Goal: Task Accomplishment & Management: Complete application form

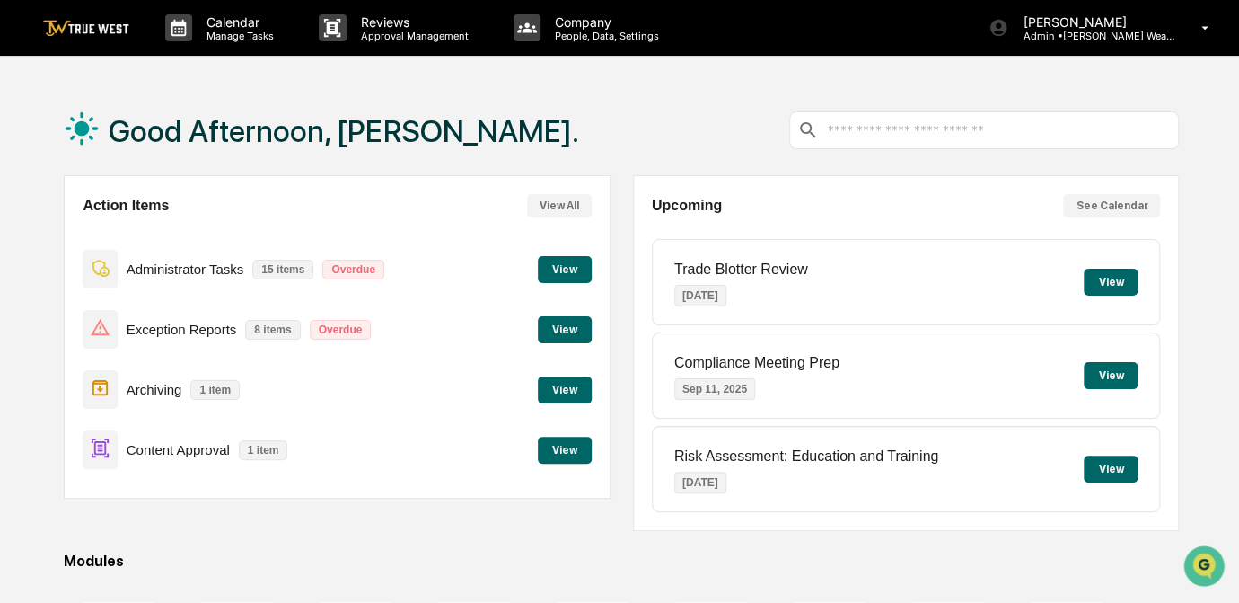
click at [573, 450] on button "View" at bounding box center [565, 449] width 54 height 27
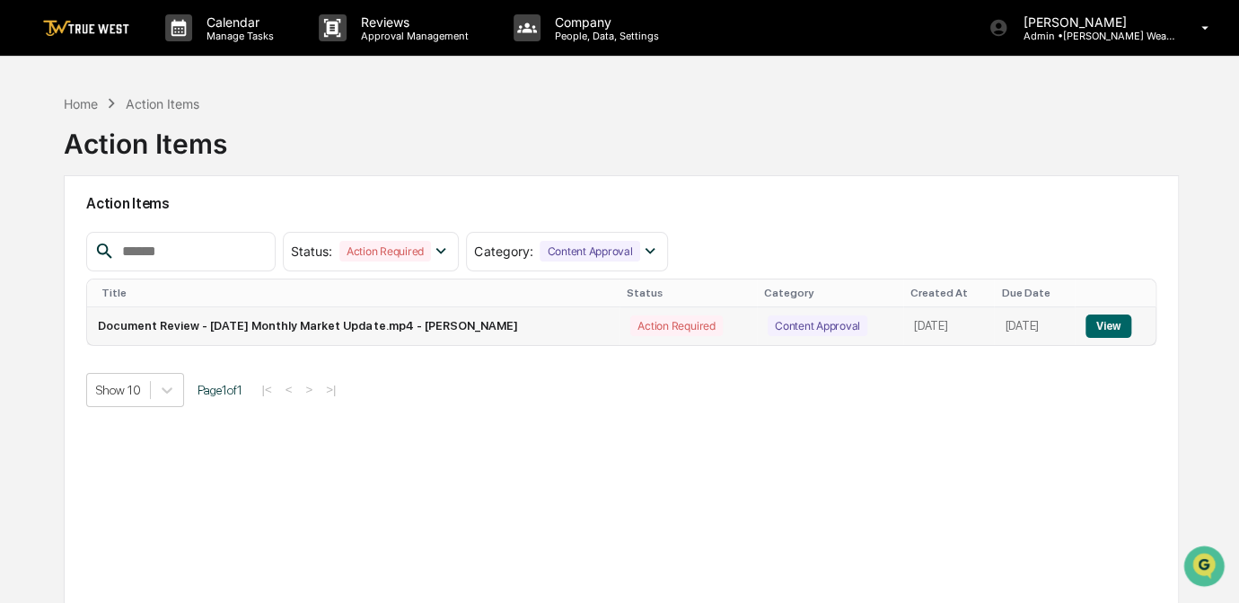
click at [1104, 323] on button "View" at bounding box center [1109, 325] width 46 height 23
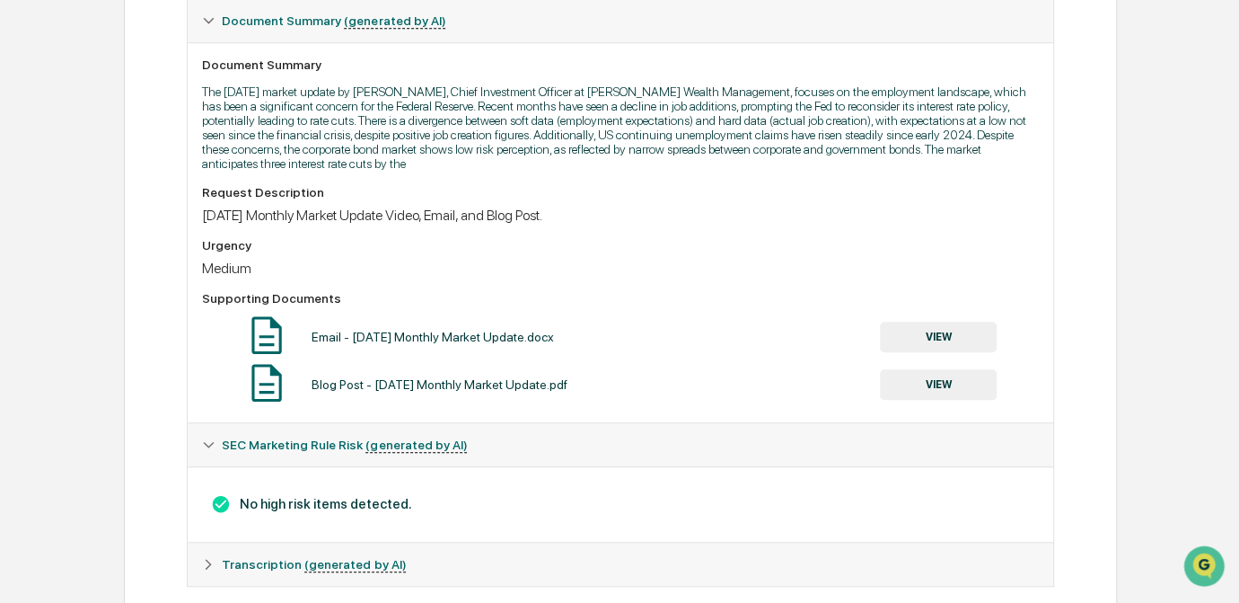
scroll to position [496, 0]
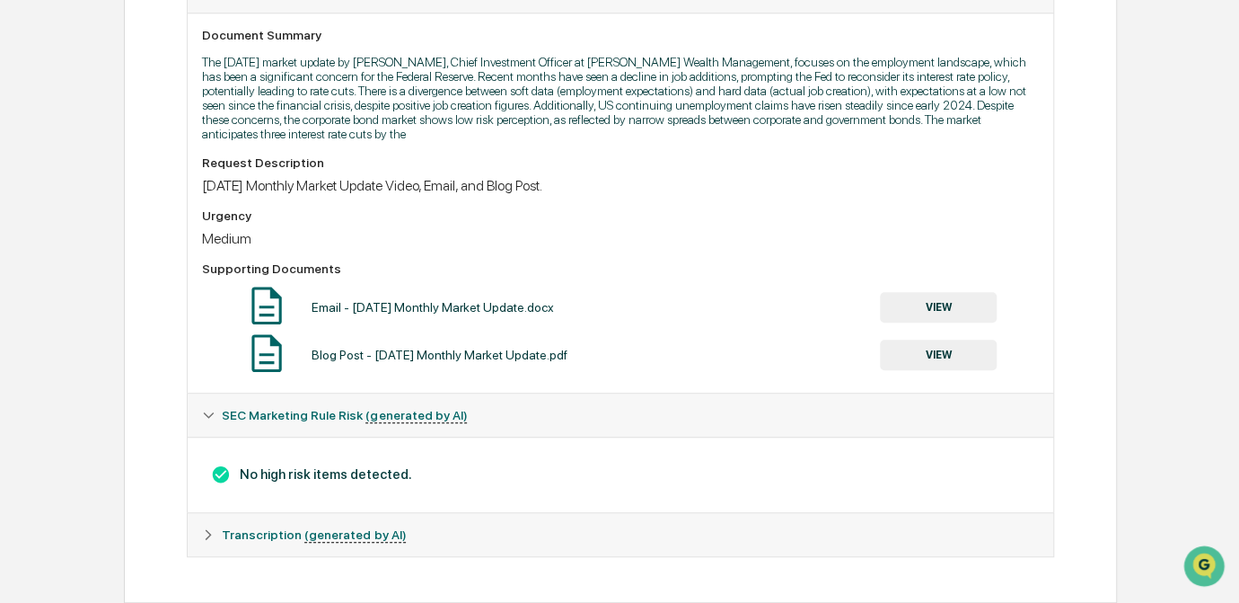
click at [752, 295] on div "Email - [DATE] Monthly Market Update.docx VIEW" at bounding box center [620, 307] width 837 height 48
click at [940, 310] on button "VIEW" at bounding box center [938, 307] width 117 height 31
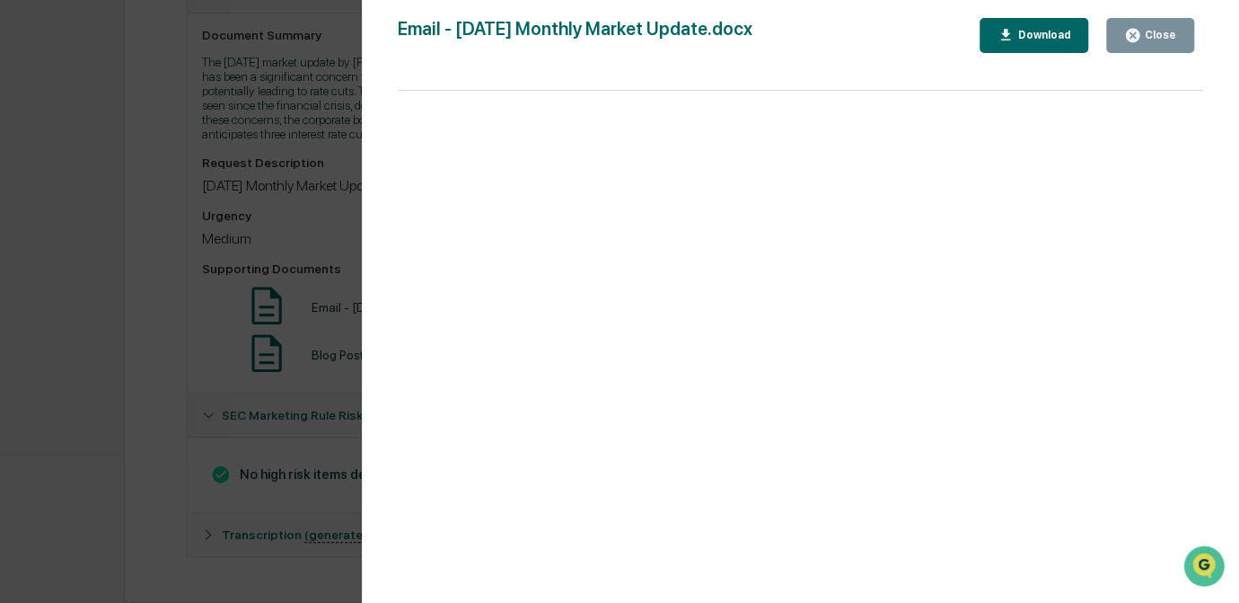
click at [213, 308] on div "Version History [DATE] 04:48 PM [PERSON_NAME] Email - [DATE] Monthly Market Upd…" at bounding box center [619, 301] width 1239 height 603
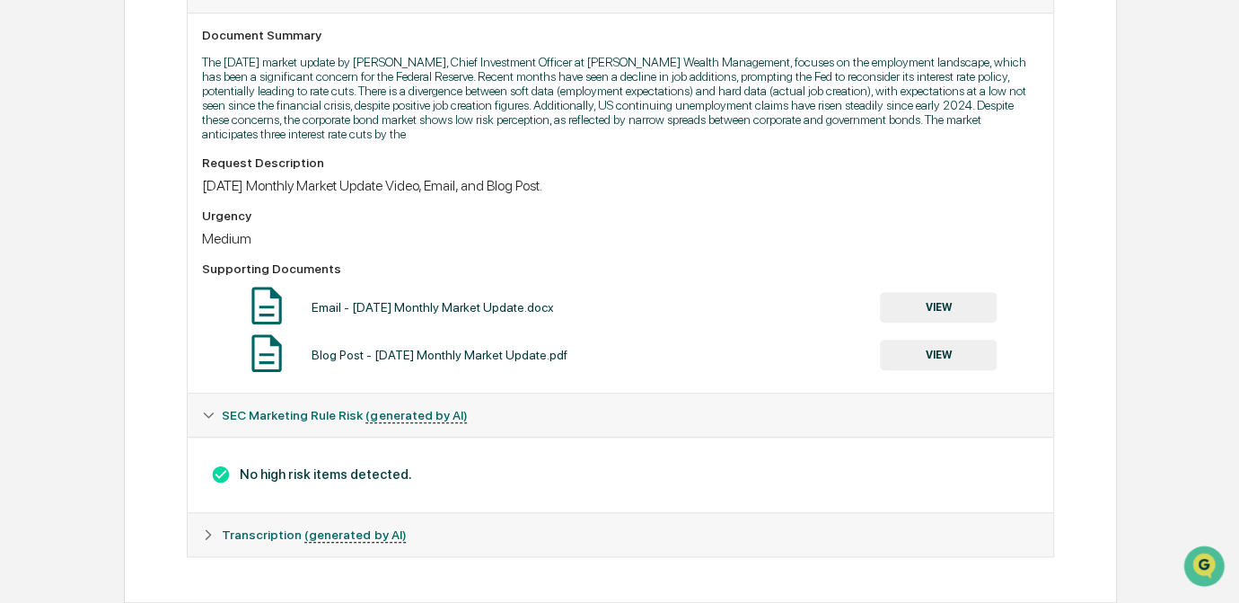
click at [941, 350] on button "VIEW" at bounding box center [938, 354] width 117 height 31
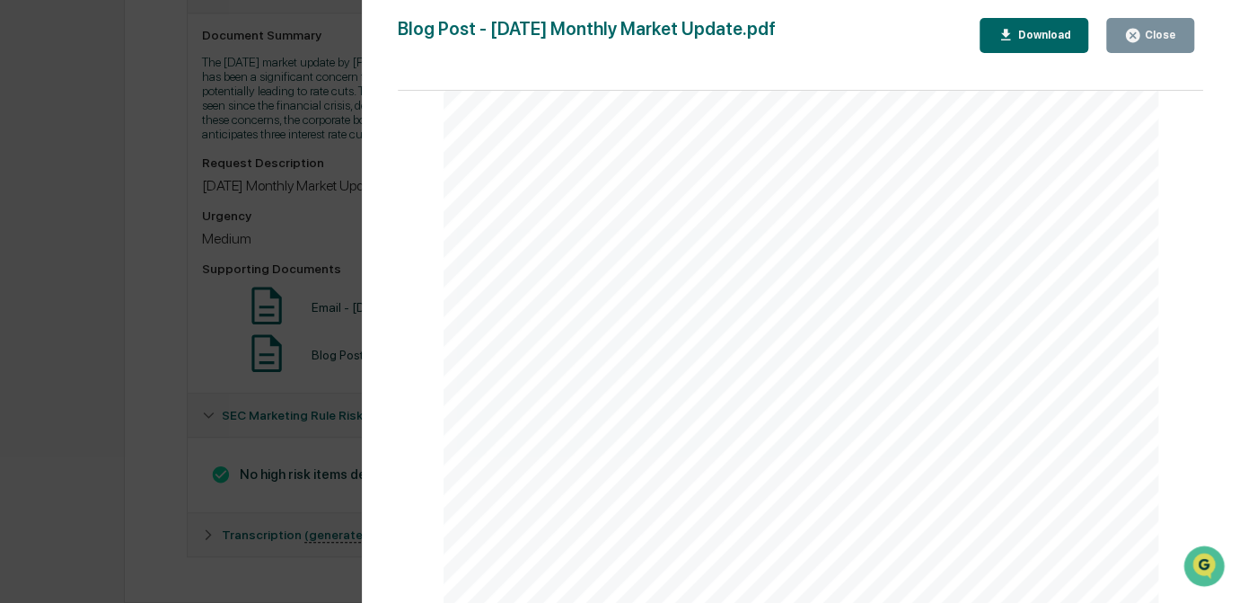
scroll to position [1387, 0]
click at [170, 312] on div "Version History [DATE] 04:48 PM [PERSON_NAME] Blog Post - [DATE] Monthly Market…" at bounding box center [619, 301] width 1239 height 603
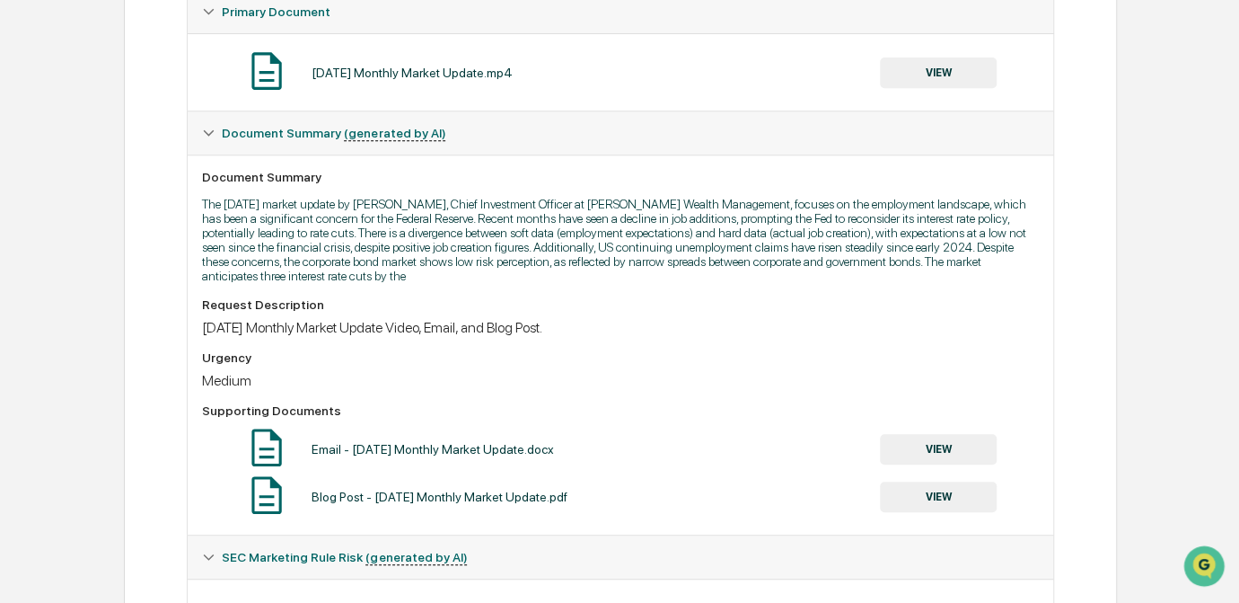
scroll to position [170, 0]
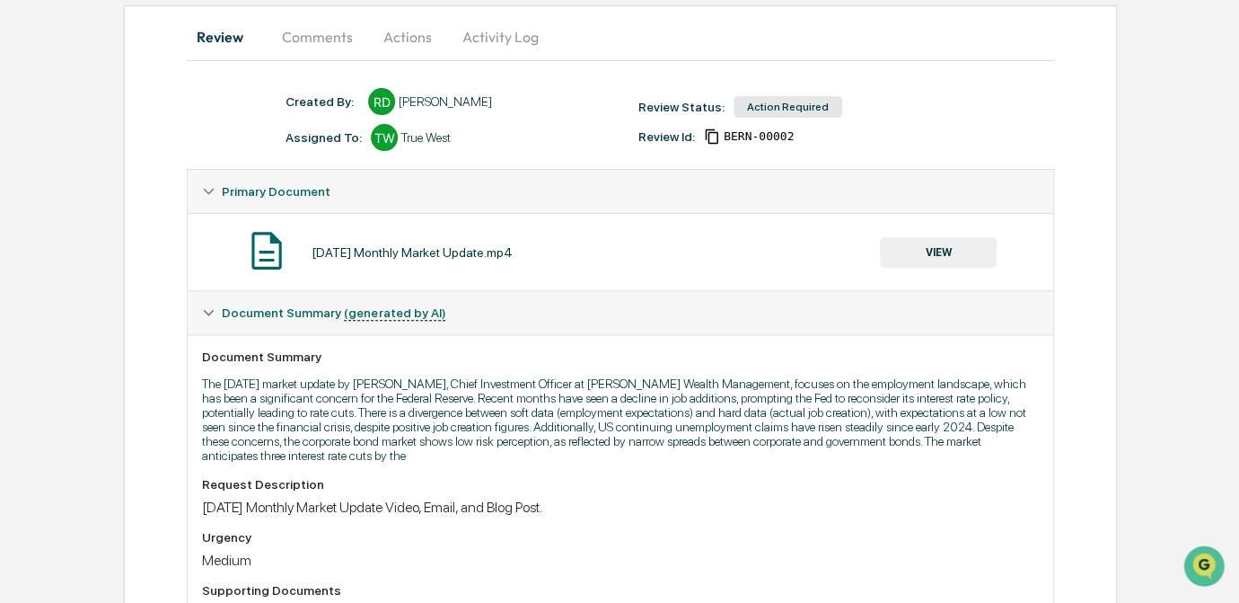
click at [956, 248] on button "VIEW" at bounding box center [938, 252] width 117 height 31
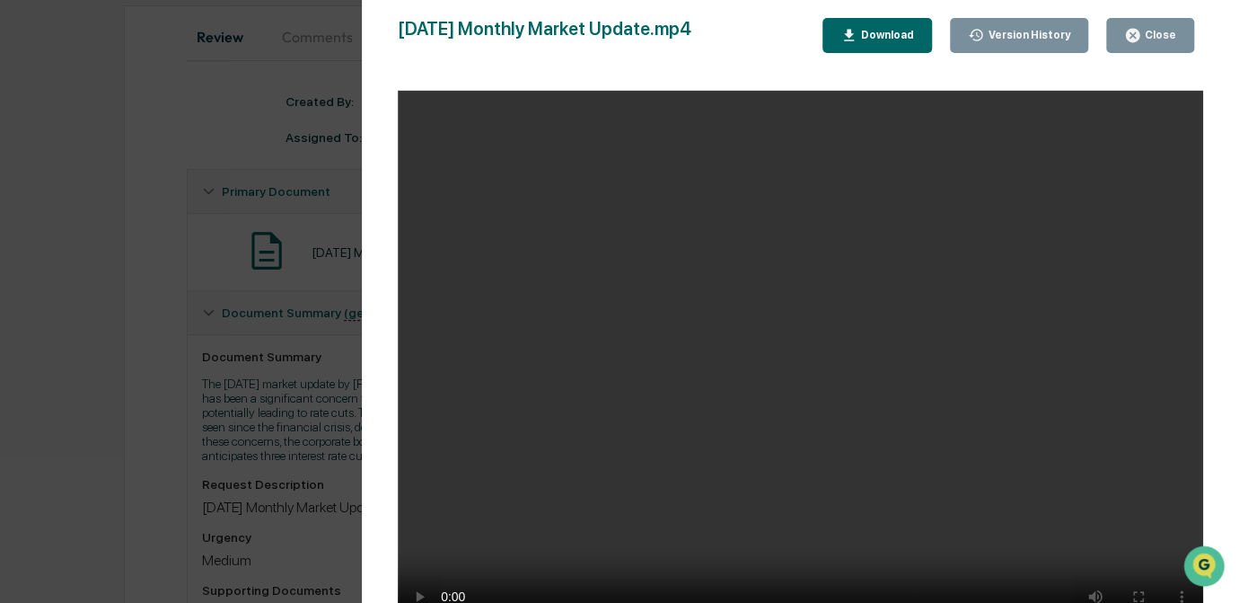
click at [208, 169] on div "Version History [DATE] 04:50 PM [PERSON_NAME] [DATE] Monthly Market Update.mp4 …" at bounding box center [619, 301] width 1239 height 603
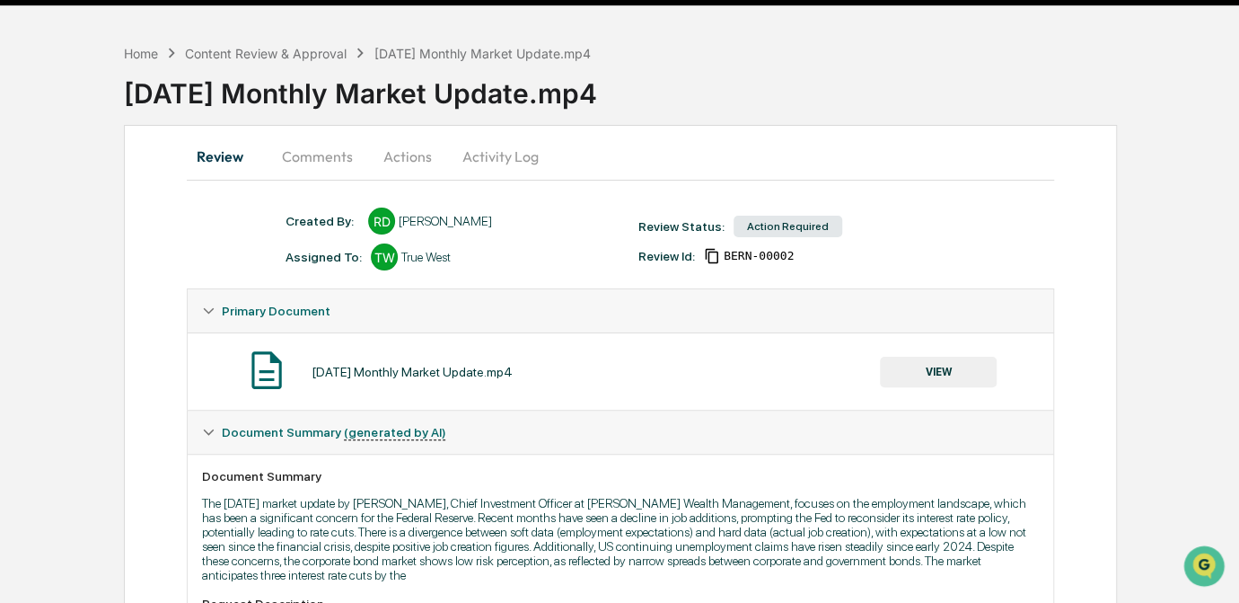
scroll to position [0, 0]
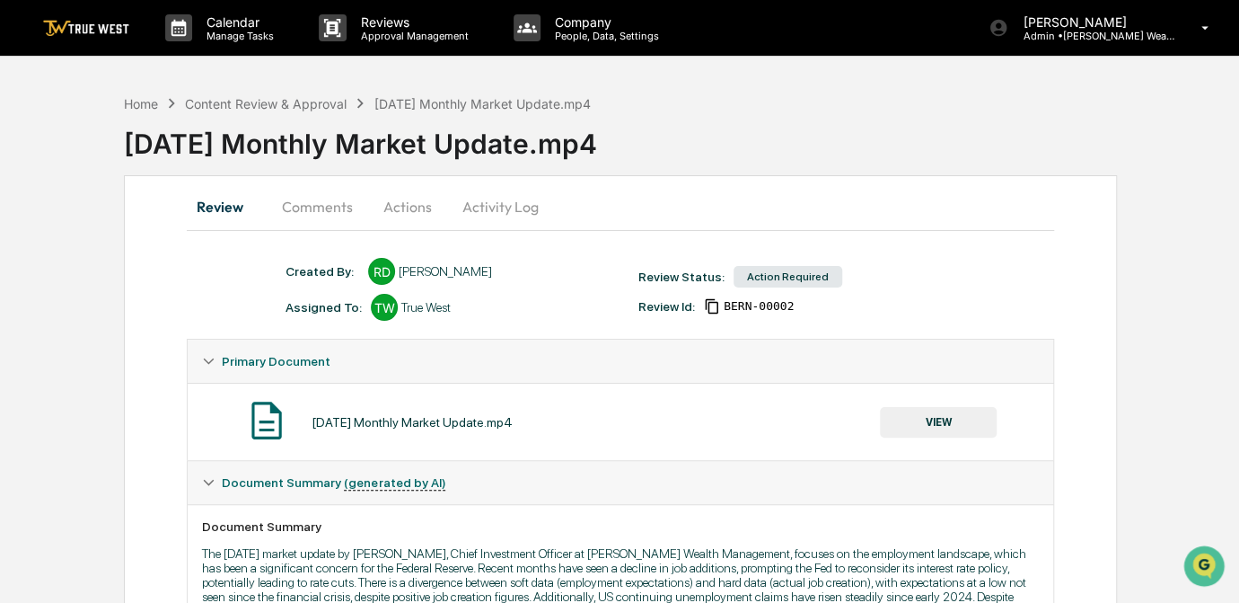
click at [313, 210] on button "Comments" at bounding box center [318, 206] width 100 height 43
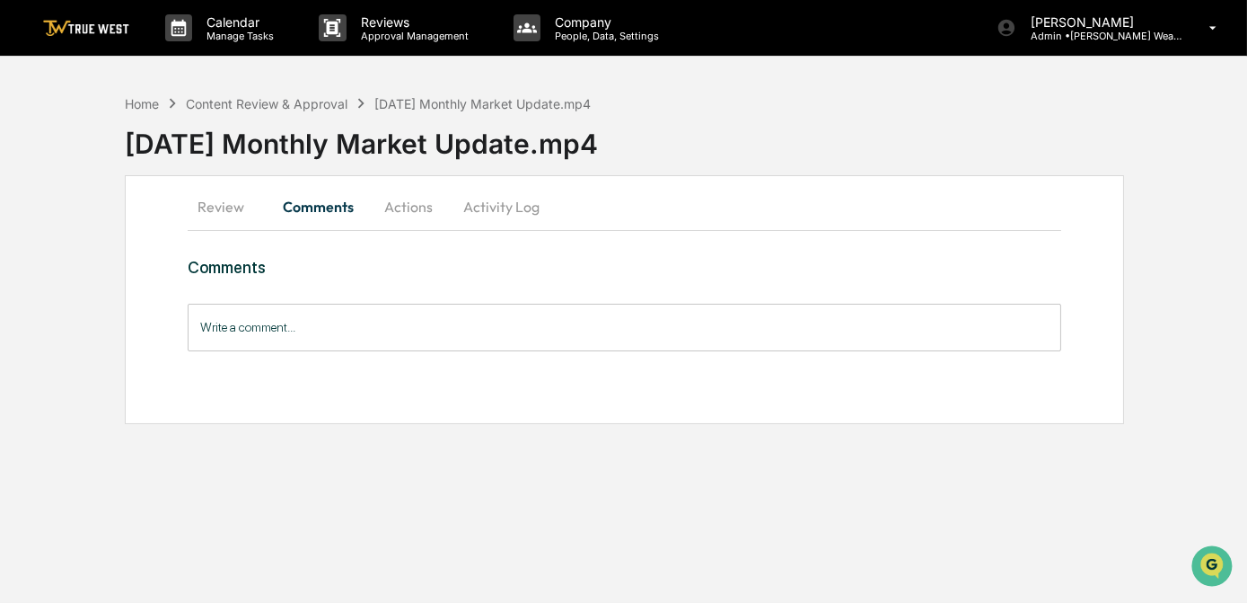
click at [433, 210] on button "Actions" at bounding box center [408, 206] width 81 height 43
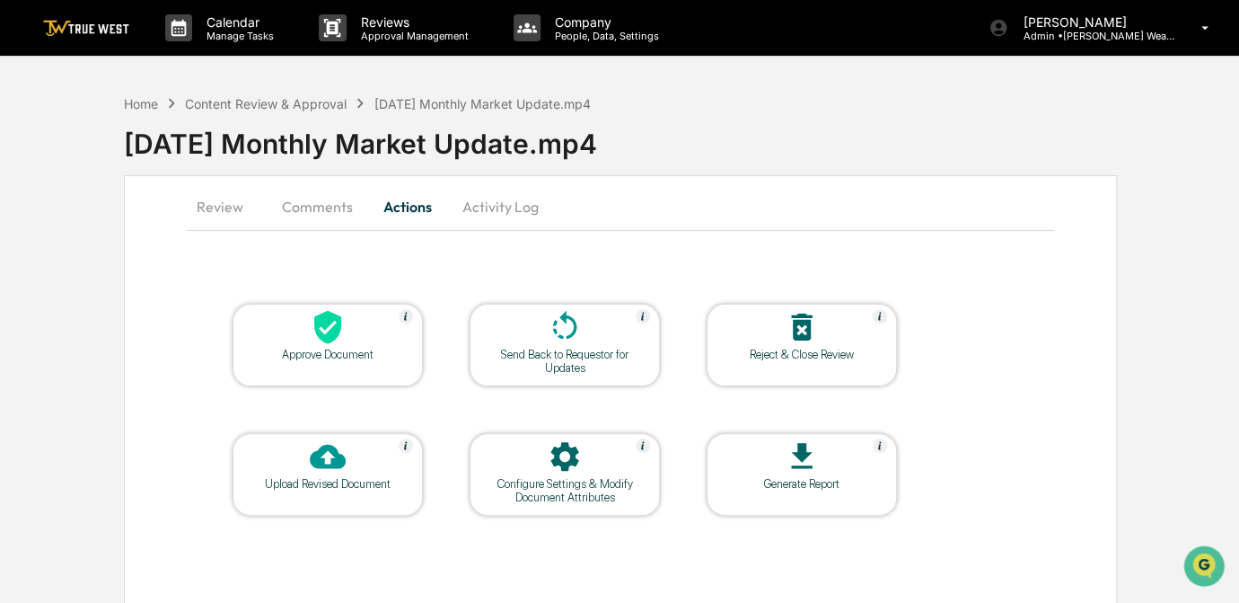
click at [374, 333] on div at bounding box center [328, 328] width 180 height 39
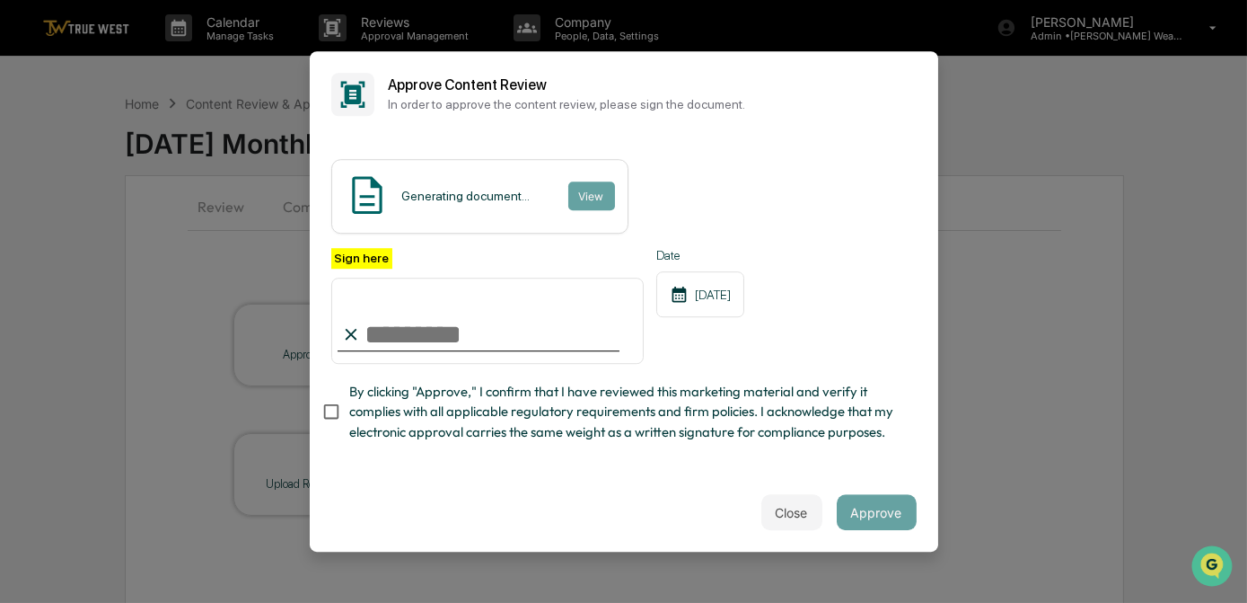
drag, startPoint x: 426, startPoint y: 339, endPoint x: 418, endPoint y: 360, distance: 23.0
click at [426, 339] on input "Sign here" at bounding box center [487, 320] width 313 height 86
type input "*********"
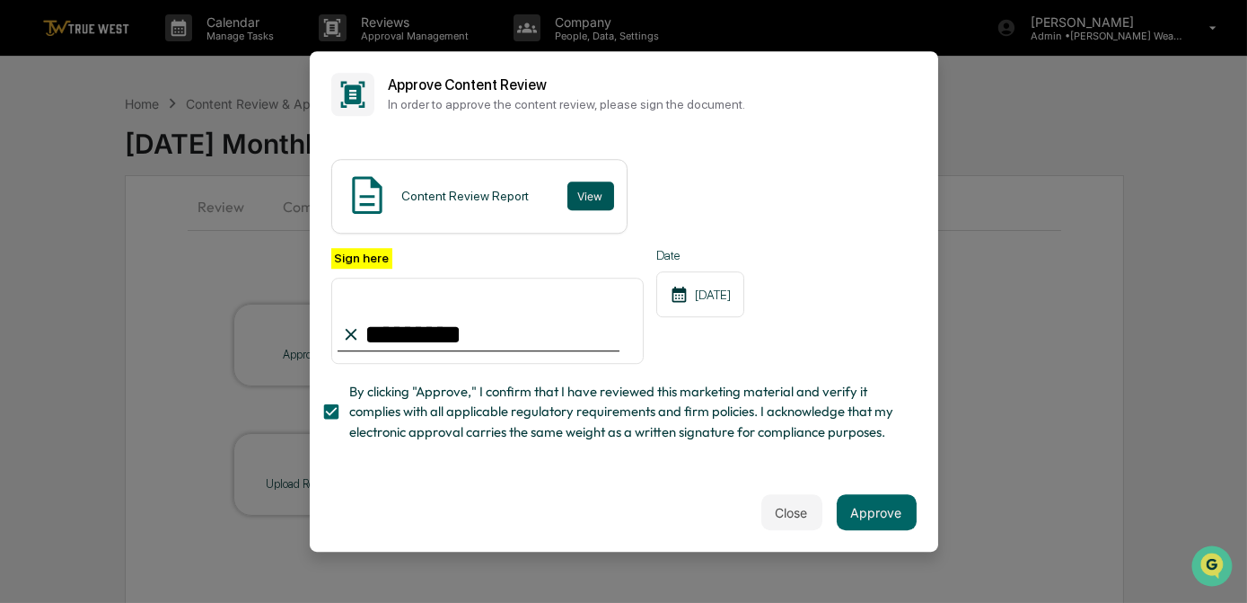
click at [596, 189] on button "View" at bounding box center [590, 195] width 47 height 29
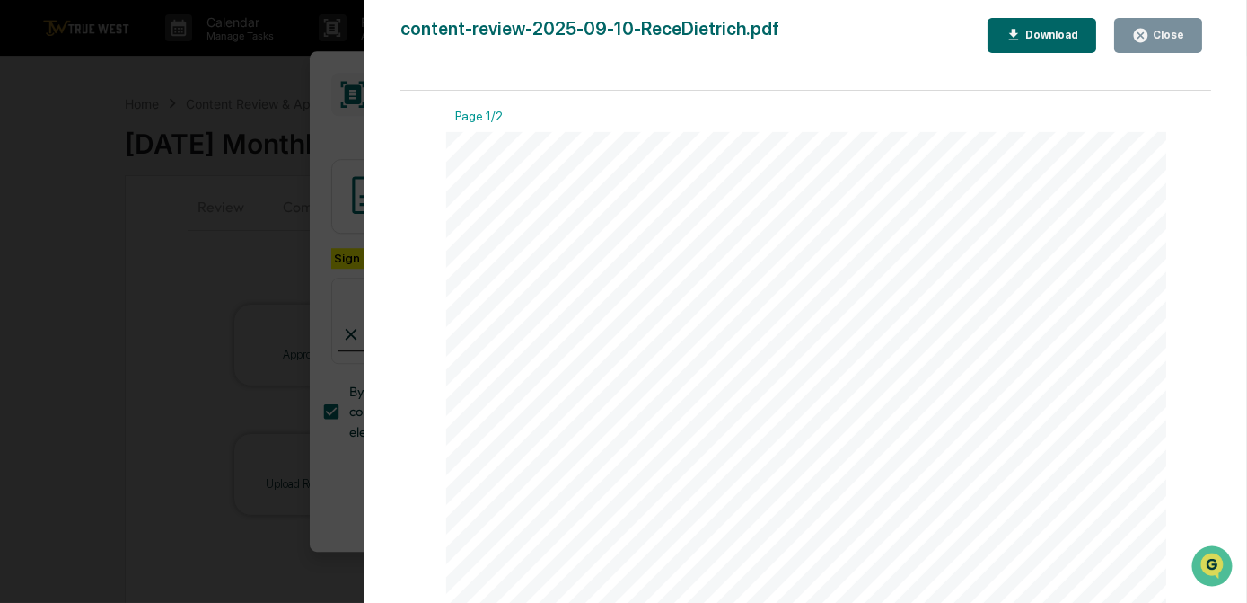
click at [174, 252] on div "Version History [DATE] 08:44 PM [PERSON_NAME] content-review-2025-09-10-ReceDie…" at bounding box center [623, 301] width 1247 height 603
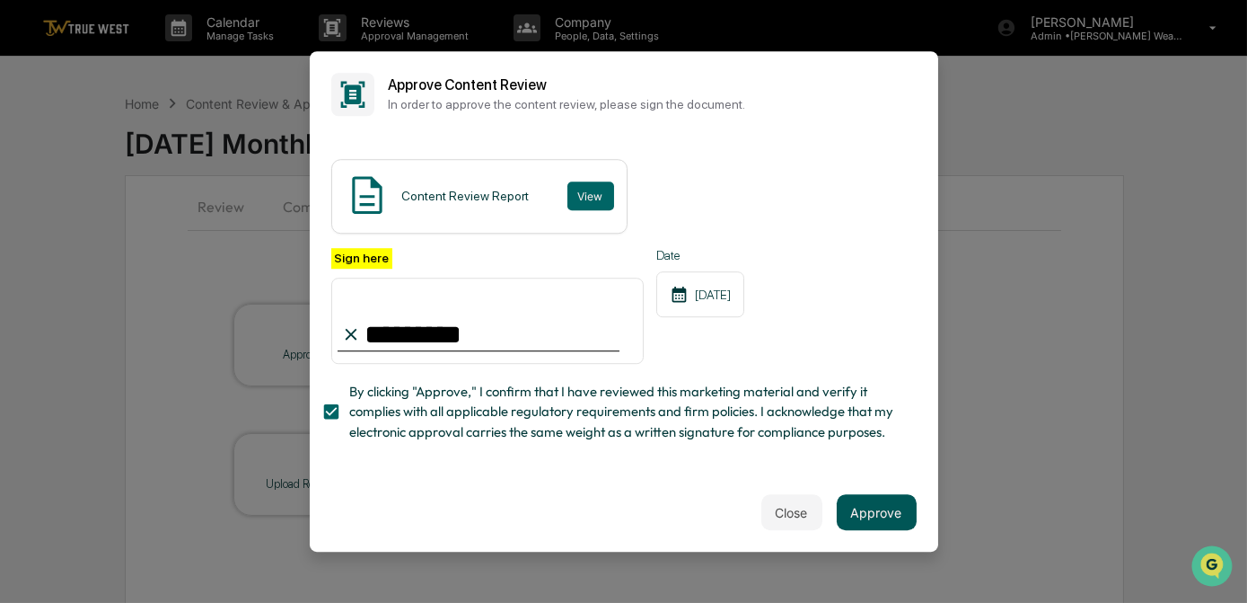
click at [890, 516] on button "Approve" at bounding box center [877, 512] width 80 height 36
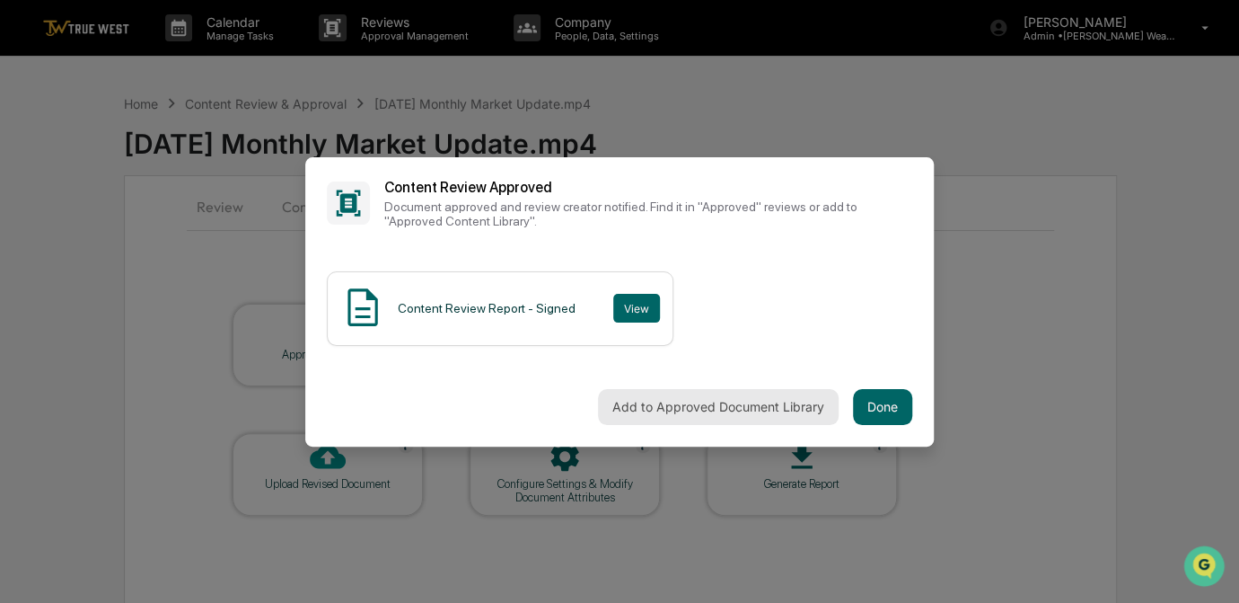
click at [673, 401] on button "Add to Approved Document Library" at bounding box center [718, 407] width 241 height 36
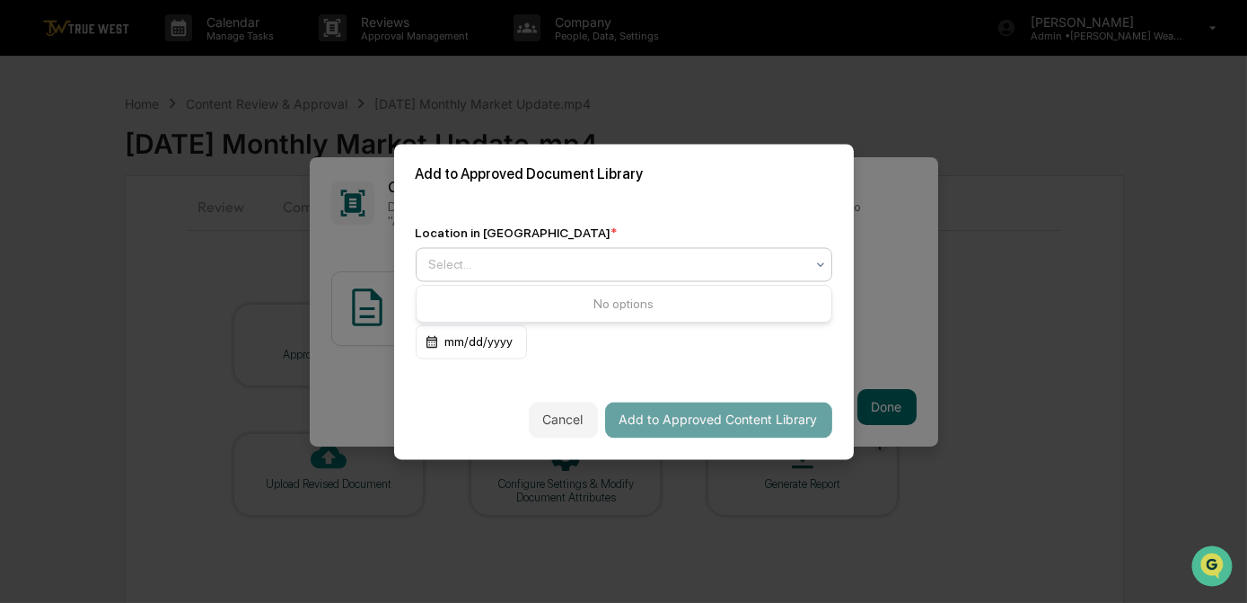
click at [488, 264] on div at bounding box center [616, 264] width 375 height 18
click at [601, 173] on h2 "Add to Approved Document Library" at bounding box center [624, 173] width 417 height 17
click at [498, 264] on div at bounding box center [616, 264] width 375 height 18
click at [597, 185] on div "Add to Approved Document Library" at bounding box center [624, 174] width 460 height 60
click at [481, 269] on div at bounding box center [616, 264] width 375 height 18
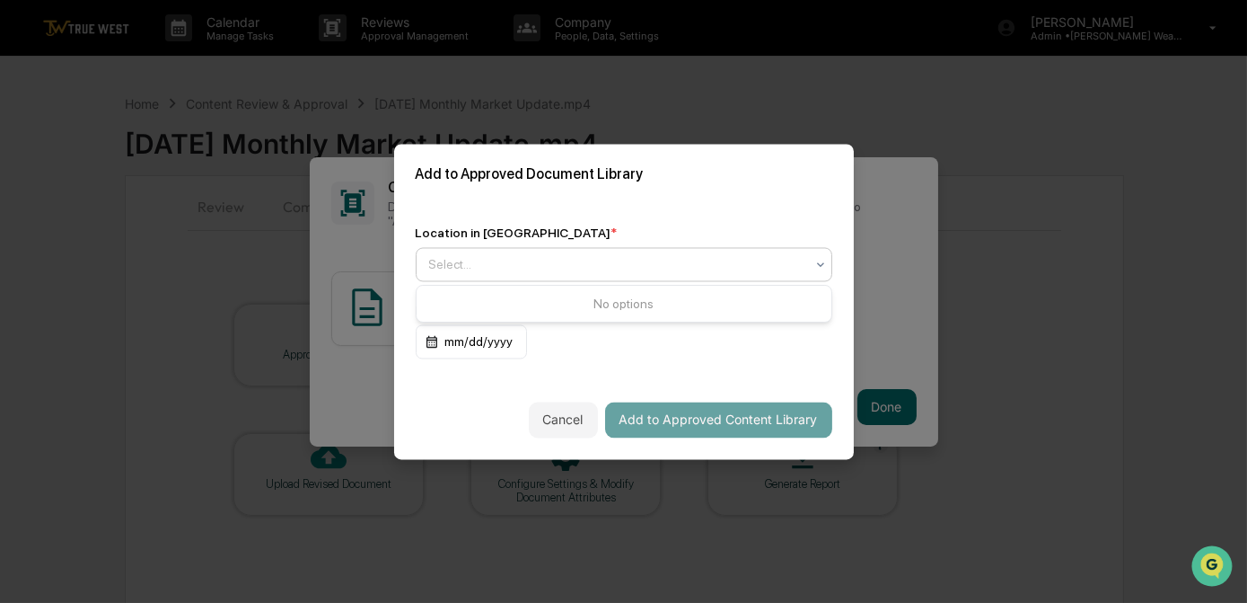
click at [632, 204] on div "Location in Library * Use Up and Down to choose options, press Enter to select …" at bounding box center [624, 292] width 460 height 176
click at [460, 273] on div "Select..." at bounding box center [616, 263] width 393 height 25
click at [653, 195] on div "Add to Approved Document Library" at bounding box center [624, 174] width 460 height 60
click at [448, 252] on div "Select..." at bounding box center [616, 263] width 393 height 25
click at [587, 207] on div "Location in Library * Select... Expiration Date (optional) mm/dd/yyyy" at bounding box center [624, 292] width 460 height 176
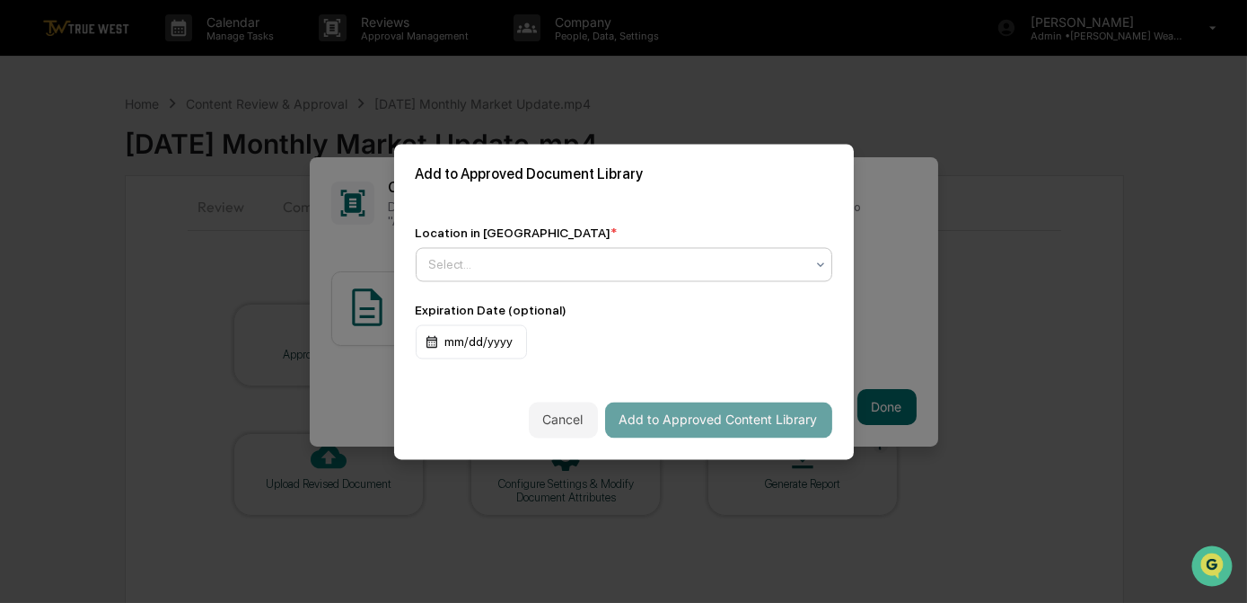
click at [464, 277] on div "Select..." at bounding box center [624, 264] width 417 height 34
click at [564, 218] on div "Location in Library * Select... Expiration Date (optional) mm/dd/yyyy" at bounding box center [624, 292] width 460 height 176
click at [446, 266] on div at bounding box center [616, 264] width 375 height 18
click at [529, 214] on div "Location in Library * Select... Expiration Date (optional) mm/dd/yyyy" at bounding box center [624, 292] width 460 height 176
drag, startPoint x: 572, startPoint y: 259, endPoint x: 555, endPoint y: 274, distance: 22.3
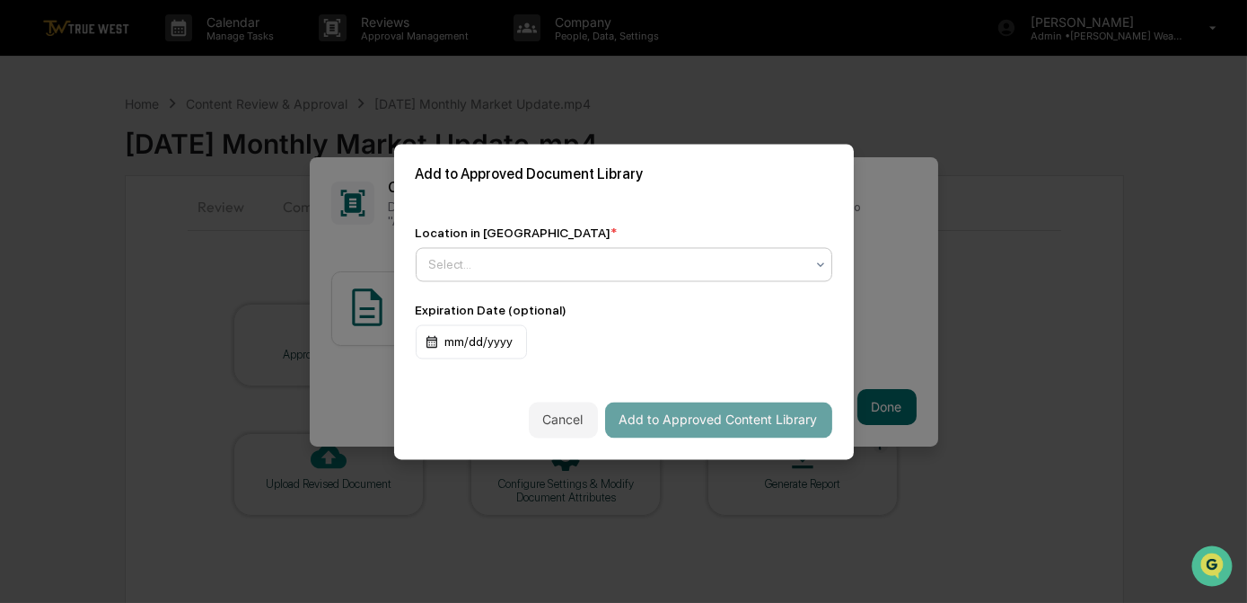
click at [572, 259] on div at bounding box center [616, 264] width 375 height 18
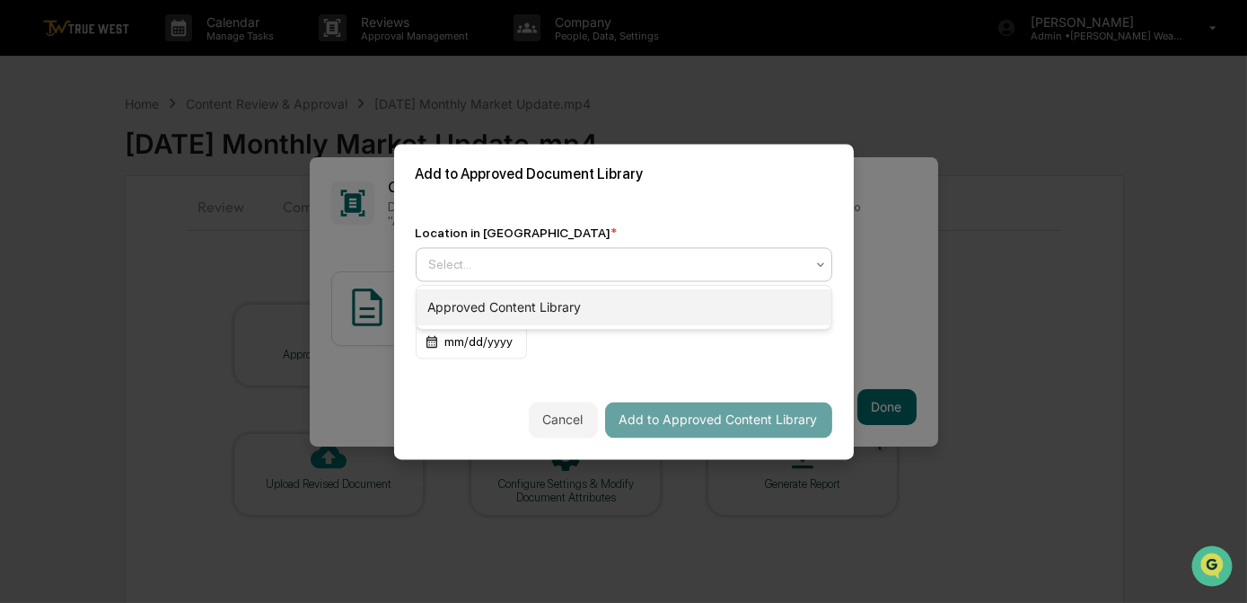
click at [531, 295] on div "Approved Content Library" at bounding box center [624, 307] width 415 height 36
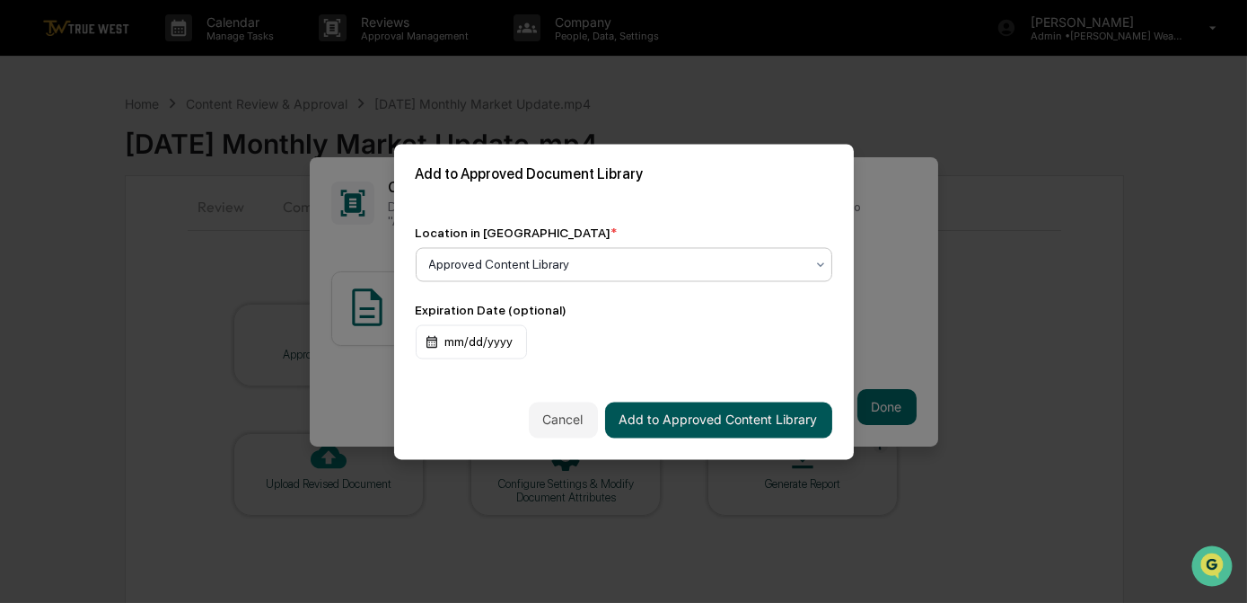
click at [726, 412] on button "Add to Approved Content Library" at bounding box center [718, 419] width 227 height 36
